Goal: Task Accomplishment & Management: Manage account settings

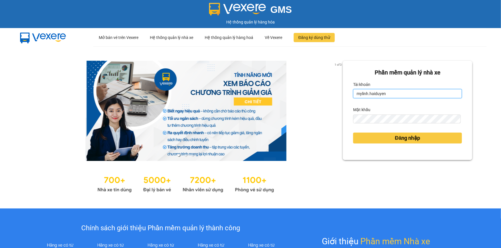
type input "lai.haiduyen"
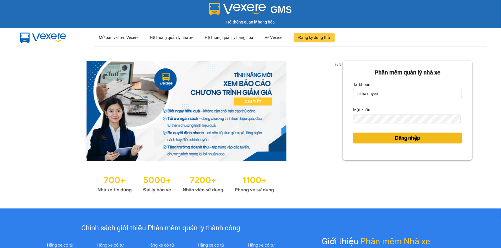
click at [379, 135] on button "Đăng nhập" at bounding box center [407, 138] width 109 height 11
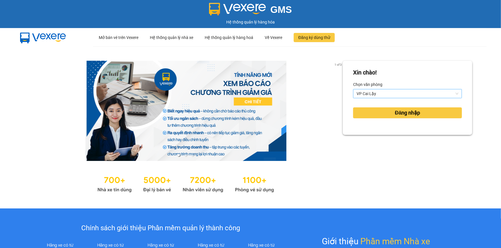
click at [400, 91] on span "VP Cai Lậy" at bounding box center [407, 94] width 102 height 9
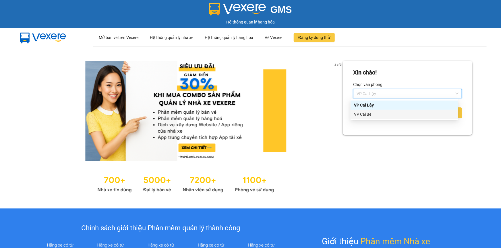
click at [390, 116] on div "VP Cái Bè" at bounding box center [404, 114] width 101 height 6
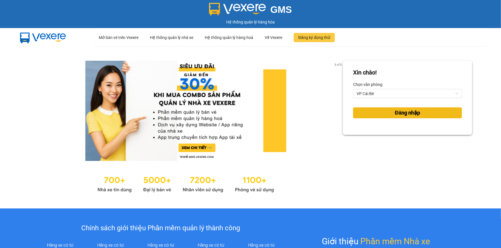
click at [396, 112] on span "Đăng nhập" at bounding box center [407, 113] width 25 height 8
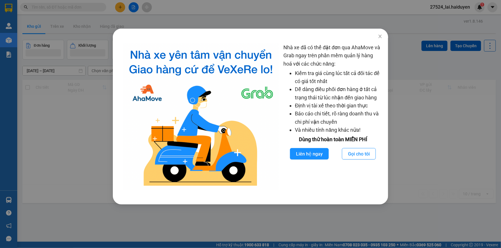
click at [290, 11] on div "Nhà xe đã có thể đặt đơn qua AhaMove và Grab ngay trên phần mềm quản lý hàng ho…" at bounding box center [250, 124] width 501 height 248
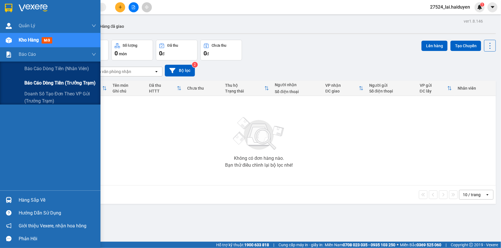
click at [48, 83] on span "Báo cáo dòng tiền (trưởng trạm)" at bounding box center [59, 82] width 71 height 7
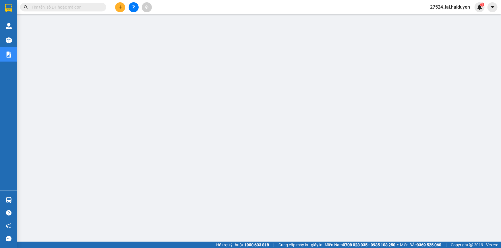
click at [69, 8] on input "text" at bounding box center [66, 7] width 68 height 6
paste input "VPCB2510090005"
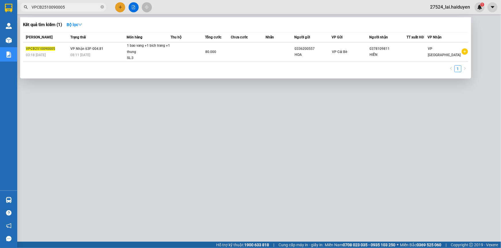
click at [179, 5] on div at bounding box center [250, 124] width 501 height 248
click at [67, 7] on input "VPCB2510090005" at bounding box center [66, 7] width 68 height 6
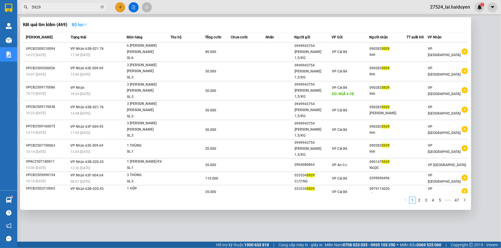
type input "5929"
click at [75, 24] on strong "Bộ lọc" at bounding box center [79, 24] width 15 height 5
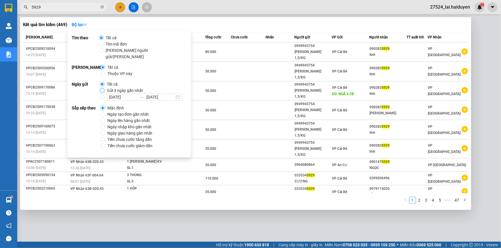
click at [101, 88] on input "Gửi 3 ngày gần nhất" at bounding box center [102, 90] width 5 height 5
radio input "true"
radio input "false"
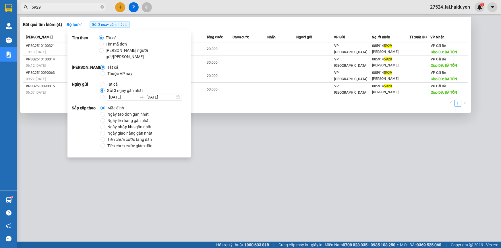
click at [68, 8] on input "5929" at bounding box center [66, 7] width 68 height 6
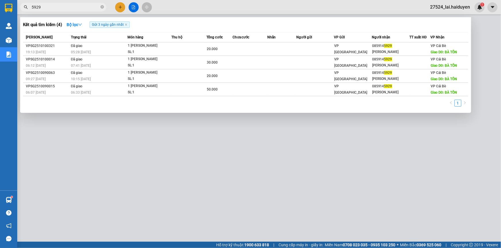
click at [142, 186] on div at bounding box center [250, 124] width 501 height 248
click at [46, 8] on input "5929" at bounding box center [66, 7] width 68 height 6
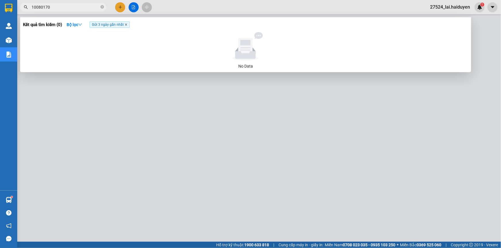
type input "10080170"
click at [127, 24] on icon "close" at bounding box center [126, 25] width 2 height 2
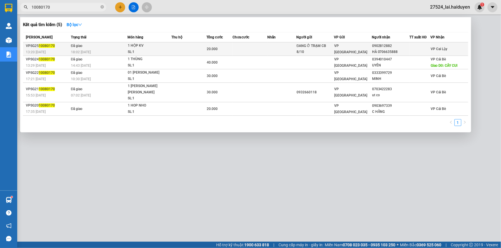
click at [189, 47] on td at bounding box center [188, 48] width 35 height 13
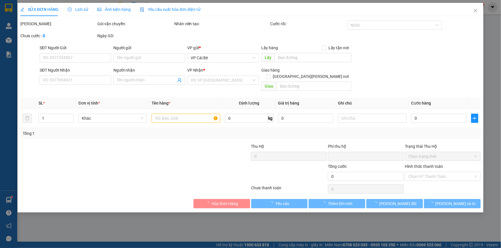
type input "ĐANG Ở TRẠM CB 8/10"
type input "0902812882"
type input "HÀ 0706635888"
type input "0"
type input "20.000"
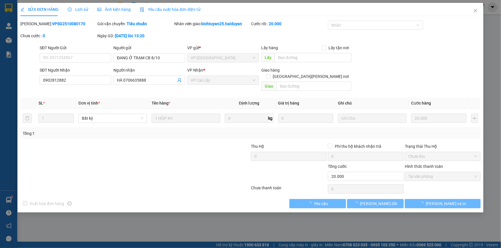
click at [70, 9] on icon "clock-circle" at bounding box center [70, 9] width 4 height 4
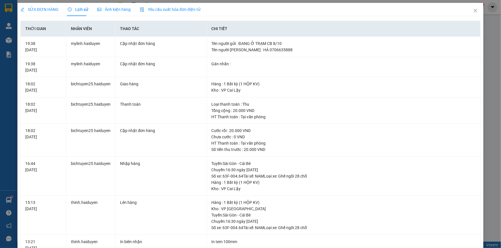
click at [57, 14] on div "SỬA ĐƠN HÀNG" at bounding box center [39, 9] width 38 height 13
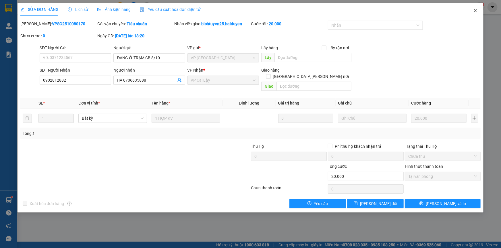
click at [473, 12] on icon "close" at bounding box center [475, 10] width 5 height 5
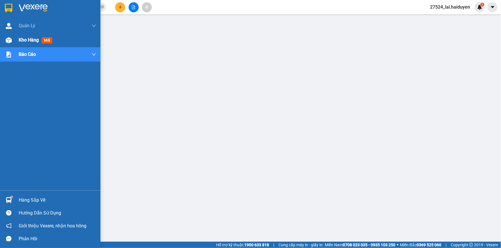
click at [28, 38] on span "Kho hàng" at bounding box center [29, 39] width 20 height 5
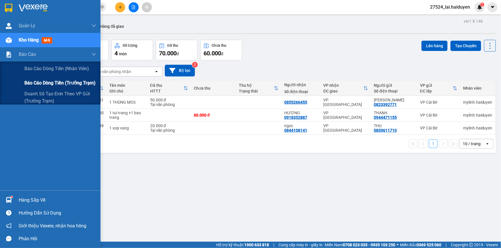
click at [50, 80] on span "Báo cáo dòng tiền (trưởng trạm)" at bounding box center [59, 82] width 71 height 7
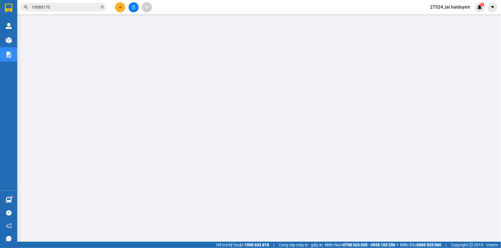
click at [461, 5] on span "27524_lai.haiduyen" at bounding box center [449, 6] width 49 height 7
click at [443, 20] on span "Đăng xuất" at bounding box center [453, 18] width 36 height 6
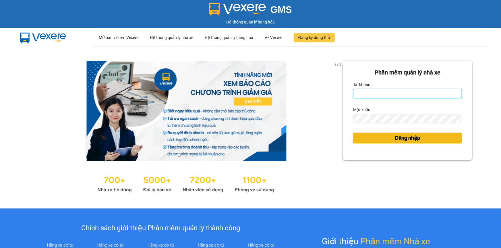
type input "lai.haiduyen"
click at [377, 139] on button "Đăng nhập" at bounding box center [407, 138] width 109 height 11
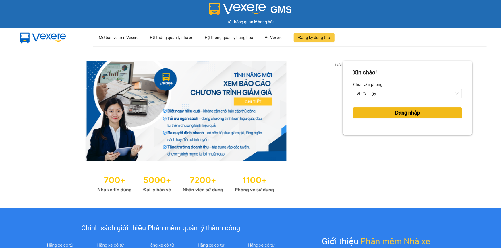
click at [403, 114] on span "Đăng nhập" at bounding box center [407, 113] width 25 height 8
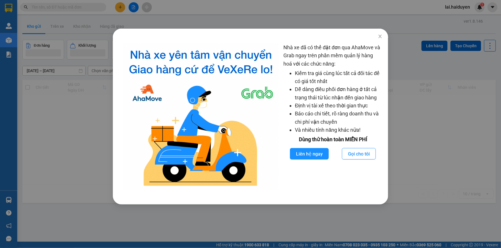
click at [263, 23] on div "Nhà xe đã có thể đặt đơn qua AhaMove và Grab ngay trên phần mềm quản lý hàng ho…" at bounding box center [250, 124] width 501 height 248
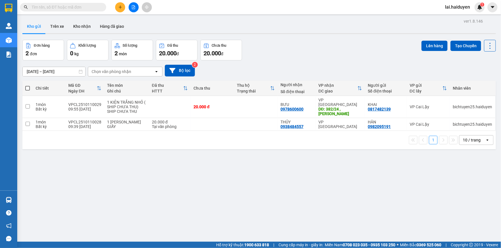
click at [294, 49] on div "Đơn hàng 2 đơn Khối lượng 0 kg Số lượng 2 món Đã thu 20.000 đ Chưa thu 20.000 đ…" at bounding box center [258, 50] width 473 height 21
click at [459, 8] on span "lai.haiduyen" at bounding box center [457, 6] width 34 height 7
click at [452, 19] on span "Đăng xuất" at bounding box center [461, 18] width 24 height 6
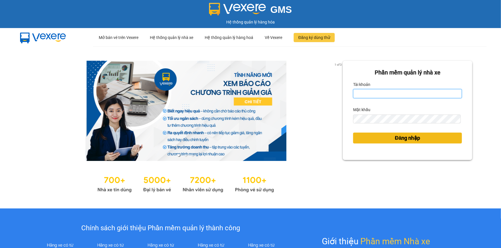
type input "lai.haiduyen"
click at [376, 140] on button "Đăng nhập" at bounding box center [407, 138] width 109 height 11
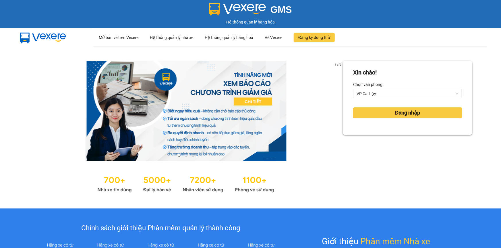
click at [376, 139] on div "[PERSON_NAME]! [PERSON_NAME] [PERSON_NAME] Lậy Đăng nhập" at bounding box center [407, 128] width 129 height 134
click at [382, 87] on div "Chọn văn phòng" at bounding box center [407, 84] width 109 height 9
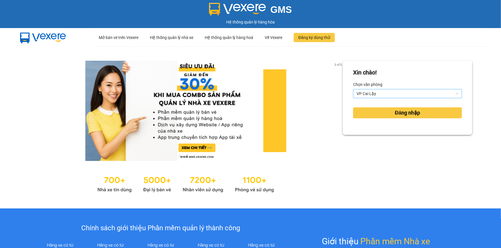
click at [382, 90] on span "VP Cai Lậy" at bounding box center [407, 94] width 102 height 9
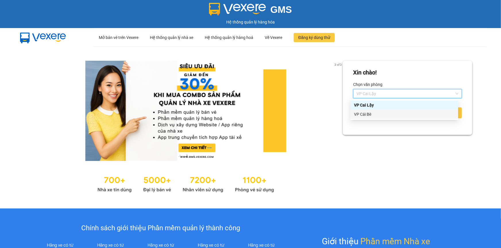
click at [381, 118] on div "VP Cái Bè" at bounding box center [404, 114] width 108 height 9
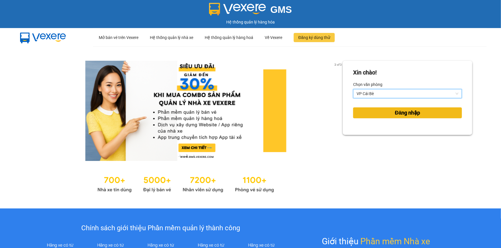
click at [380, 111] on button "Đăng nhập" at bounding box center [407, 113] width 109 height 11
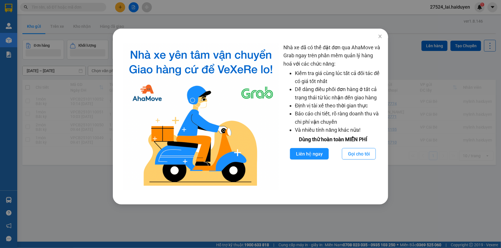
click at [283, 11] on div "Nhà xe đã có thể đặt đơn qua AhaMove và Grab ngay trên phần mềm quản lý hàng ho…" at bounding box center [250, 124] width 501 height 248
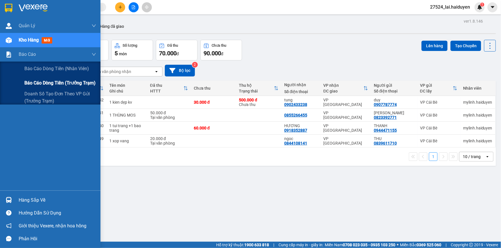
click at [70, 83] on span "Báo cáo dòng tiền (trưởng trạm)" at bounding box center [59, 82] width 71 height 7
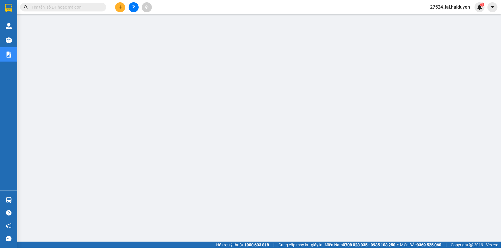
click at [91, 11] on span at bounding box center [63, 7] width 86 height 9
click at [93, 6] on input "text" at bounding box center [66, 7] width 68 height 6
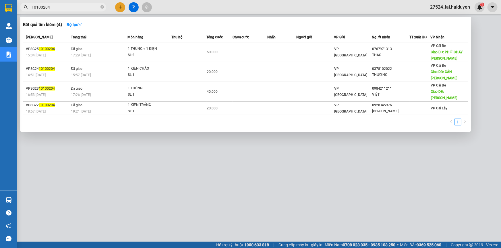
click at [207, 182] on div at bounding box center [250, 124] width 501 height 248
click at [81, 5] on input "10100204" at bounding box center [66, 7] width 68 height 6
click at [135, 178] on div at bounding box center [250, 124] width 501 height 248
click at [57, 8] on input "10100204" at bounding box center [66, 7] width 68 height 6
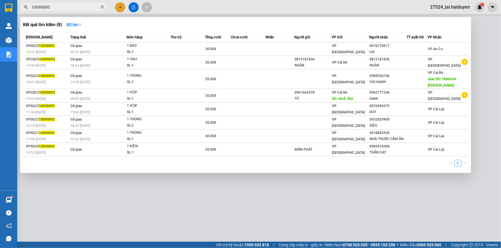
type input "10090093"
click at [312, 201] on div at bounding box center [250, 124] width 501 height 248
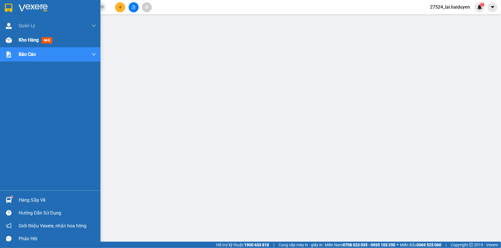
click at [29, 43] on span "Kho hàng" at bounding box center [29, 39] width 20 height 5
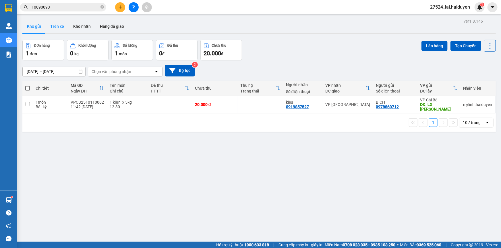
click at [57, 27] on button "Trên xe" at bounding box center [57, 27] width 23 height 14
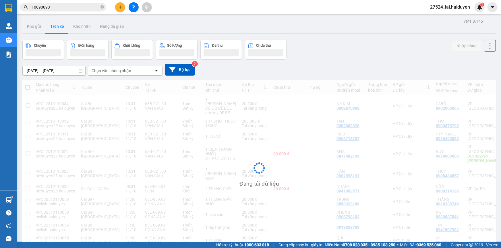
click at [129, 71] on div "Chọn văn phòng nhận" at bounding box center [112, 71] width 40 height 6
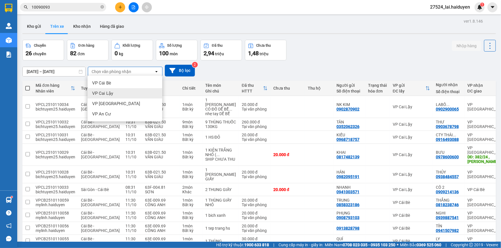
click at [125, 92] on div "VP Cai Lậy" at bounding box center [125, 93] width 75 height 10
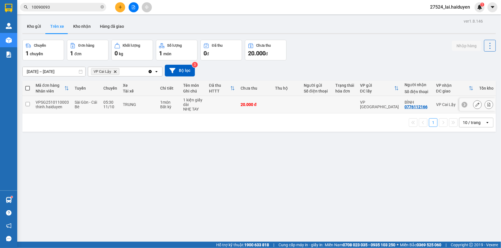
click at [217, 106] on td at bounding box center [222, 105] width 32 height 18
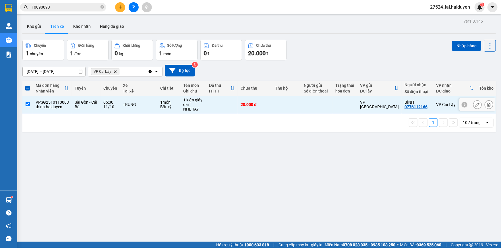
click at [217, 106] on td at bounding box center [222, 105] width 32 height 18
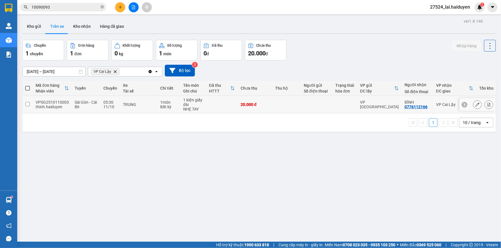
click at [56, 101] on div "VPSG2510110003" at bounding box center [52, 102] width 33 height 5
checkbox input "false"
copy div "VPSG2510110003"
click at [55, 6] on input "10090093" at bounding box center [66, 7] width 68 height 6
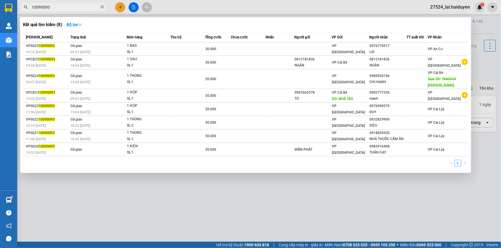
click at [55, 6] on input "10090093" at bounding box center [66, 7] width 68 height 6
paste input "VPSG251011000"
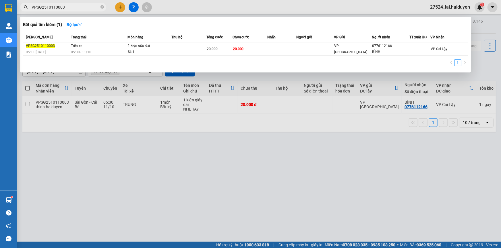
click at [230, 6] on div at bounding box center [250, 124] width 501 height 248
click at [92, 6] on input "VPSG2510110003" at bounding box center [66, 7] width 68 height 6
click at [110, 155] on div at bounding box center [250, 124] width 501 height 248
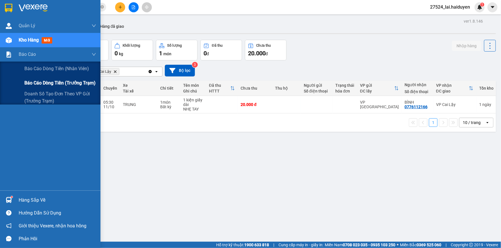
click at [50, 80] on span "Báo cáo dòng tiền (trưởng trạm)" at bounding box center [59, 82] width 71 height 7
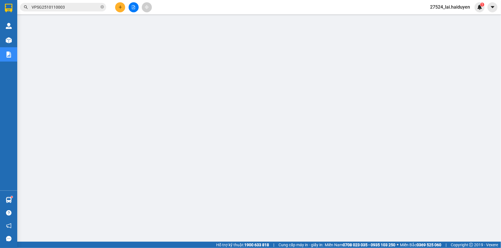
click at [49, 5] on input "VPSG2510110003" at bounding box center [66, 7] width 68 height 6
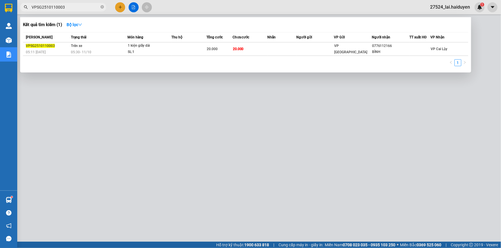
click at [49, 5] on input "VPSG2510110003" at bounding box center [66, 7] width 68 height 6
paste input "CB2510100004"
type input "VPCB2510100004"
click at [197, 5] on div at bounding box center [250, 124] width 501 height 248
